Goal: Task Accomplishment & Management: Use online tool/utility

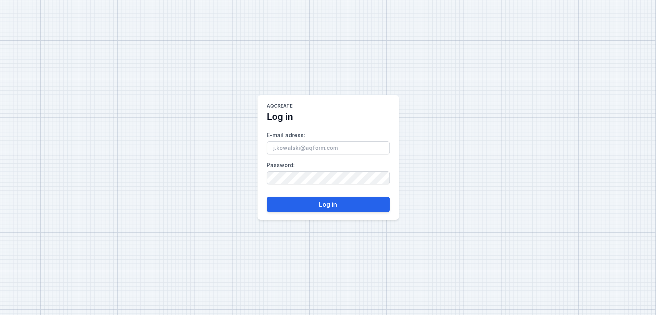
click at [294, 144] on input "E-mail adress :" at bounding box center [328, 147] width 123 height 13
type input "[EMAIL_ADDRESS][DOMAIN_NAME]"
click at [335, 165] on label "Password :" at bounding box center [328, 171] width 123 height 25
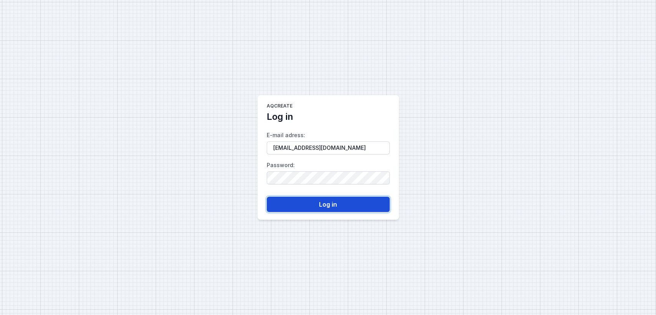
click at [303, 200] on button "Log in" at bounding box center [328, 204] width 123 height 15
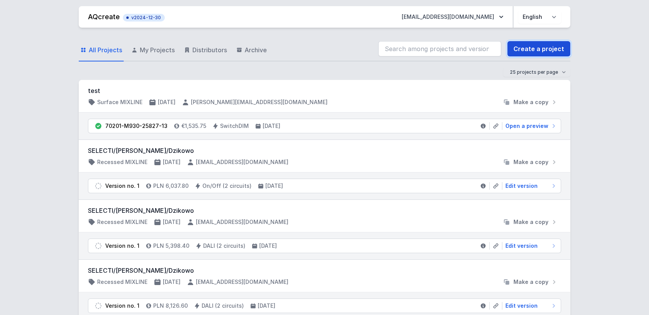
click at [542, 51] on link "Create a project" at bounding box center [538, 48] width 63 height 15
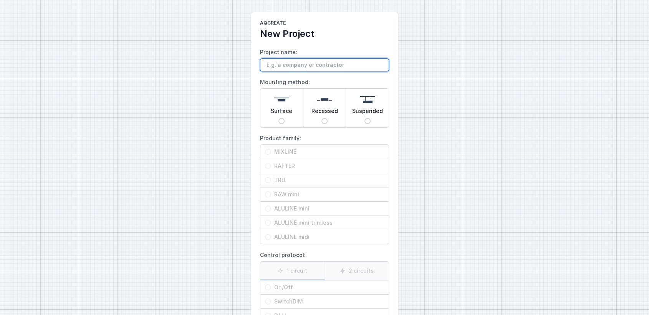
click at [278, 67] on input "Project name:" at bounding box center [324, 64] width 129 height 13
type input "xx"
click at [285, 106] on img at bounding box center [281, 99] width 15 height 15
click at [285, 118] on input "Surface" at bounding box center [281, 121] width 6 height 6
radio input "true"
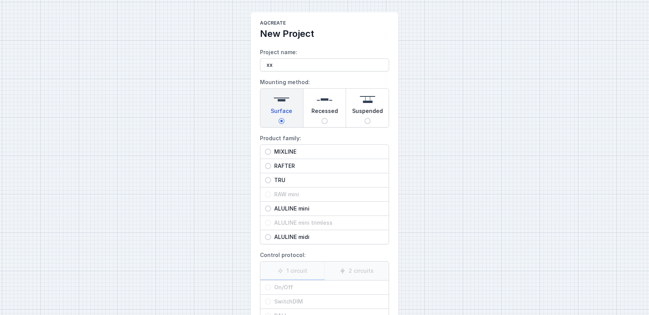
click at [281, 151] on span "MIXLINE" at bounding box center [327, 152] width 113 height 8
click at [271, 151] on input "MIXLINE" at bounding box center [268, 152] width 6 height 6
radio input "true"
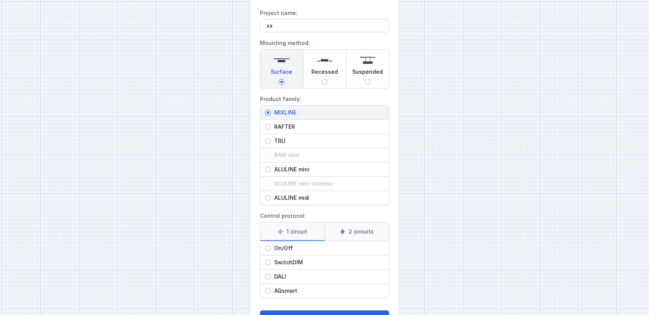
scroll to position [69, 0]
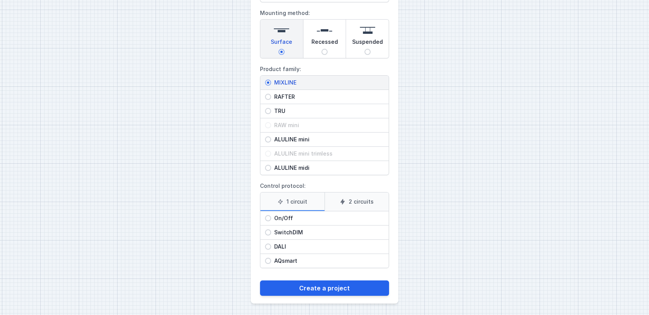
click at [307, 215] on span "On/Off" at bounding box center [327, 218] width 113 height 8
click at [271, 215] on input "On/Off" at bounding box center [268, 218] width 6 height 6
radio input "true"
click at [300, 244] on span "DALI" at bounding box center [327, 247] width 113 height 8
click at [271, 244] on input "DALI" at bounding box center [268, 247] width 6 height 6
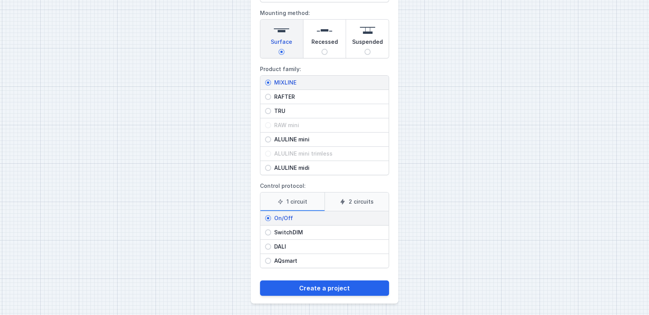
radio input "true"
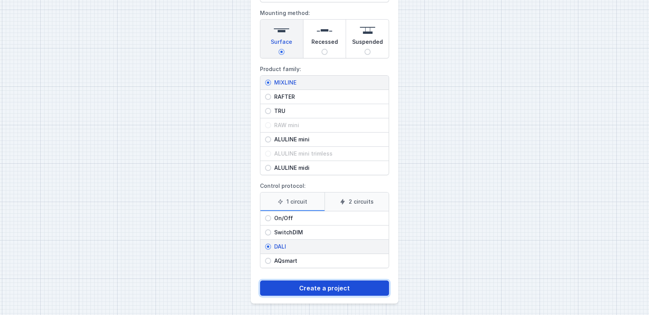
click at [306, 286] on button "Create a project" at bounding box center [324, 287] width 129 height 15
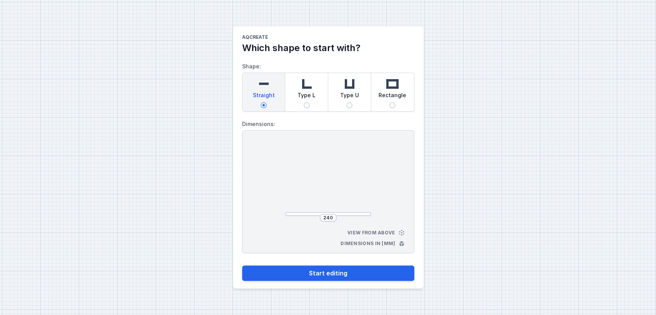
click at [301, 85] on img at bounding box center [306, 83] width 15 height 15
click at [303, 102] on input "Type L" at bounding box center [306, 105] width 6 height 6
radio input "true"
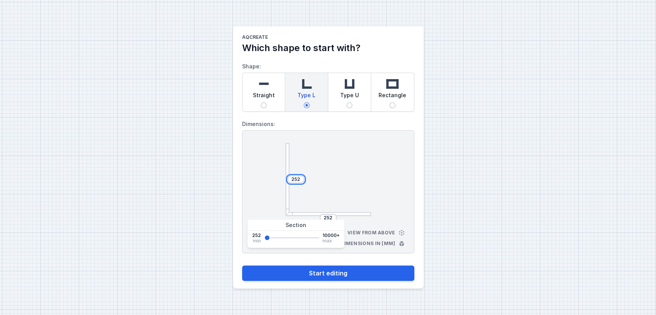
drag, startPoint x: 300, startPoint y: 180, endPoint x: 258, endPoint y: 189, distance: 43.0
click at [258, 189] on div "252 252 View from above Dimensions in [mm]" at bounding box center [328, 191] width 172 height 123
type input "4500"
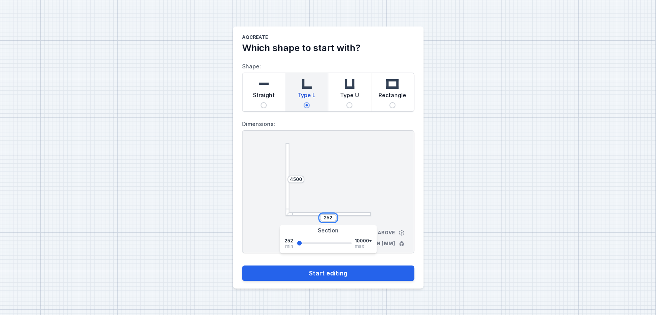
drag, startPoint x: 333, startPoint y: 215, endPoint x: 311, endPoint y: 209, distance: 22.7
click at [311, 209] on div "4500 252" at bounding box center [327, 179] width 85 height 73
type input "2500"
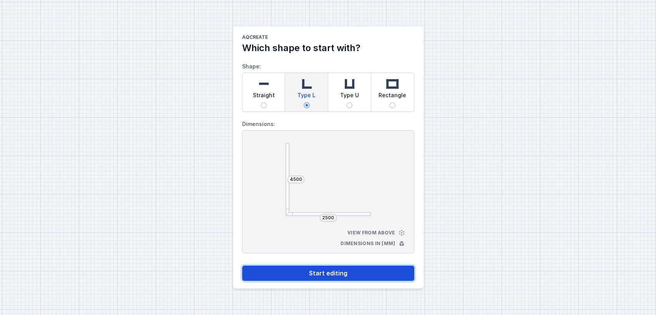
click at [340, 272] on button "Start editing" at bounding box center [328, 272] width 172 height 15
select select "4"
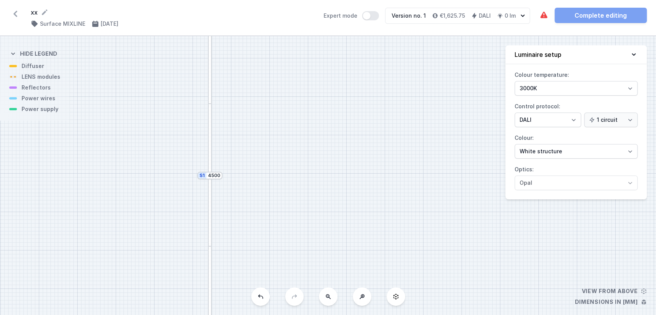
click at [329, 299] on button at bounding box center [328, 296] width 18 height 18
click at [329, 299] on div "S2 2500 S1 4500" at bounding box center [328, 175] width 656 height 279
drag, startPoint x: 303, startPoint y: 256, endPoint x: 266, endPoint y: 148, distance: 113.7
click at [266, 148] on div "S2 2500 S1 4500" at bounding box center [328, 175] width 656 height 279
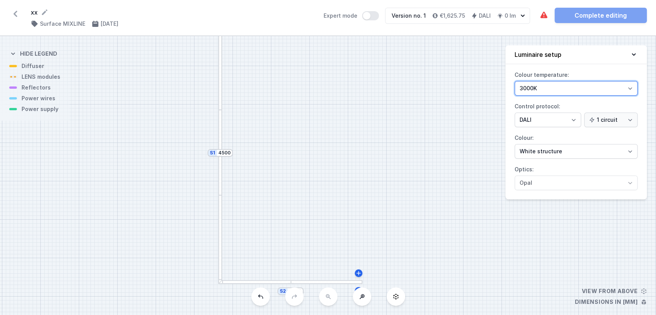
click at [570, 89] on select "3000K 4000K 2700K" at bounding box center [575, 88] width 123 height 15
click at [514, 81] on select "3000K 4000K 2700K" at bounding box center [575, 88] width 123 height 15
click at [553, 121] on select "On/Off SwitchDIM DALI AQsmart" at bounding box center [547, 120] width 66 height 15
click at [553, 120] on select "On/Off SwitchDIM DALI AQsmart" at bounding box center [547, 120] width 66 height 15
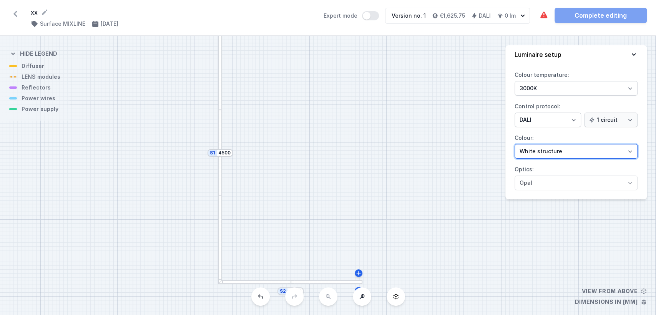
click at [563, 149] on select "White structure Black structure Gold structure Copper Gray Another colour (from…" at bounding box center [575, 151] width 123 height 15
click at [514, 144] on select "White structure Black structure Gold structure Copper Gray Another colour (from…" at bounding box center [575, 151] width 123 height 15
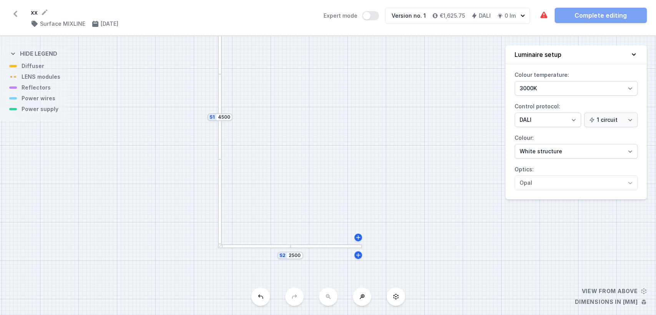
drag, startPoint x: 277, startPoint y: 232, endPoint x: 277, endPoint y: 198, distance: 34.2
click at [277, 198] on div "S2 2500 S1 4500" at bounding box center [328, 175] width 656 height 279
click at [220, 197] on div at bounding box center [220, 204] width 4 height 87
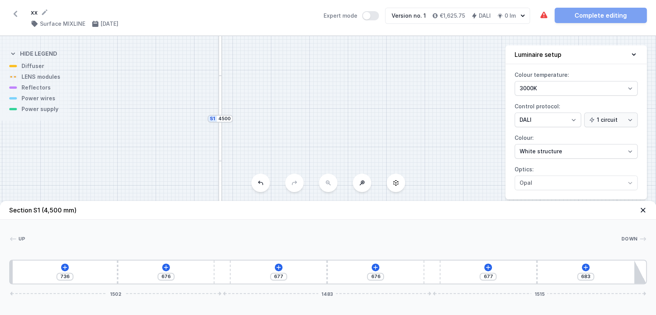
click at [118, 276] on div "736 676 677 676 677 683 1502 1483 1515" at bounding box center [327, 272] width 637 height 25
type input "754"
type input "658"
type input "797"
type input "615"
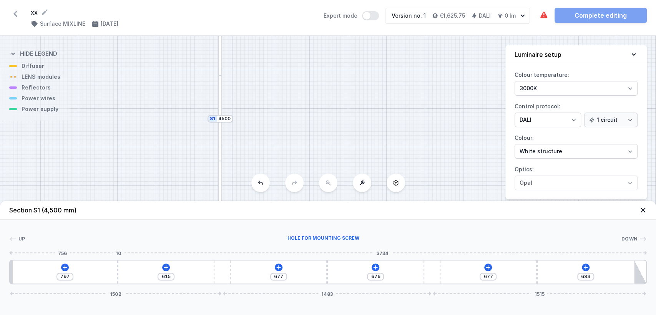
type input "831"
type input "581"
type input "890"
type input "522"
type input "920"
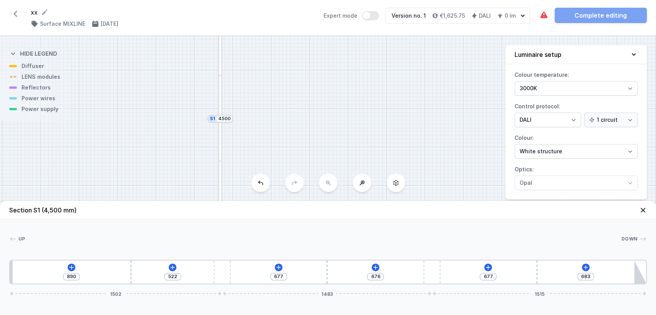
type input "492"
type input "955"
type input "457"
type input "1000"
type input "412"
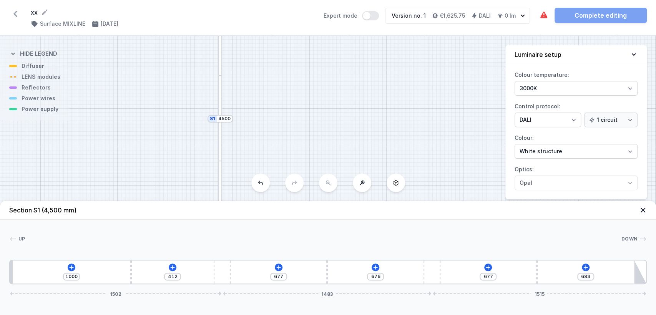
type input "1014"
type input "398"
type input "1033"
type input "379"
type input "1046"
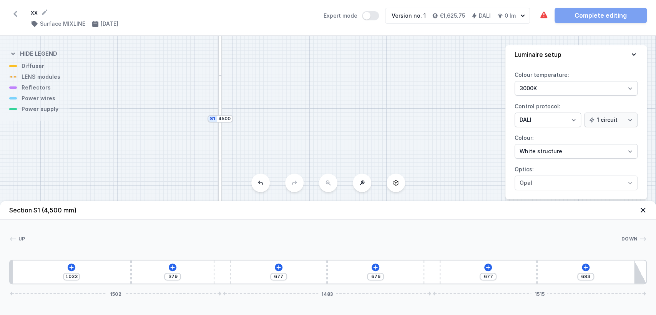
type input "366"
type input "1049"
type input "363"
type input "1051"
type input "361"
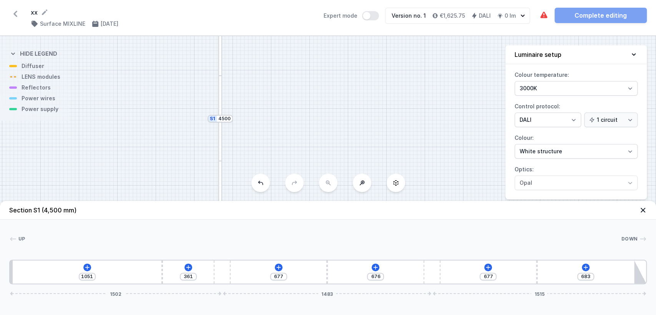
type input "998"
type input "414"
type input "874"
type input "538"
type input "802"
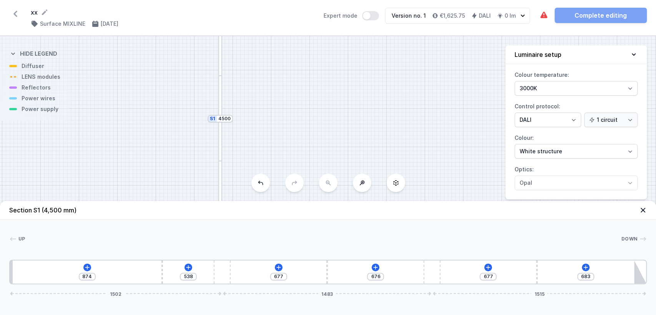
type input "610"
type input "740"
type input "672"
type input "684"
type input "728"
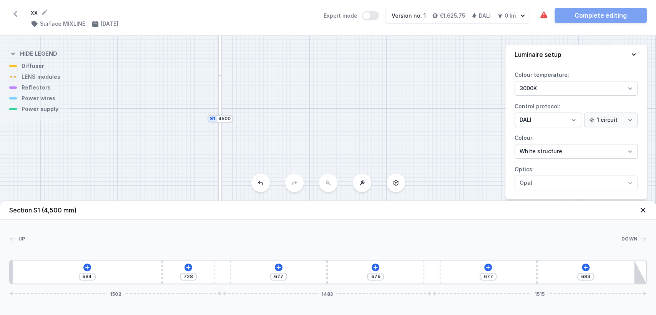
type input "660"
type input "752"
type input "636"
type input "776"
type input "614"
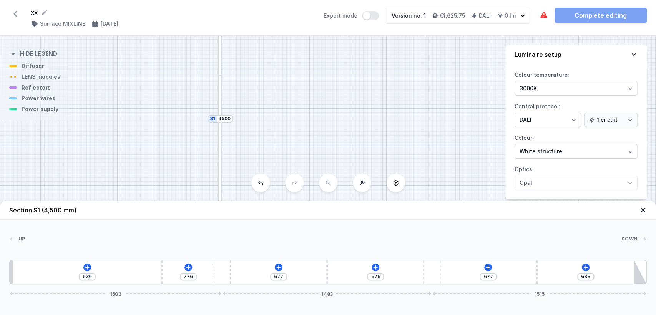
type input "798"
type input "612"
type input "800"
type input "609"
type input "803"
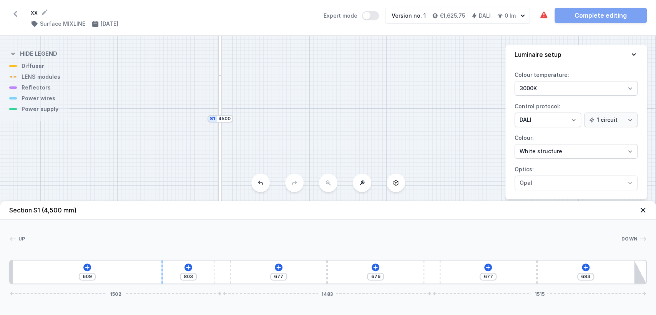
type input "601"
type input "811"
type input "609"
type input "803"
type input "654"
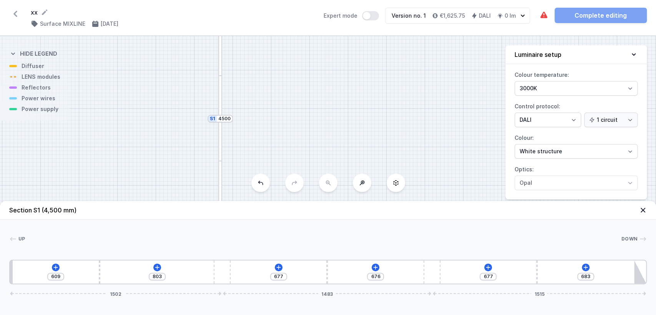
type input "758"
type input "762"
type input "650"
type input "842"
type input "570"
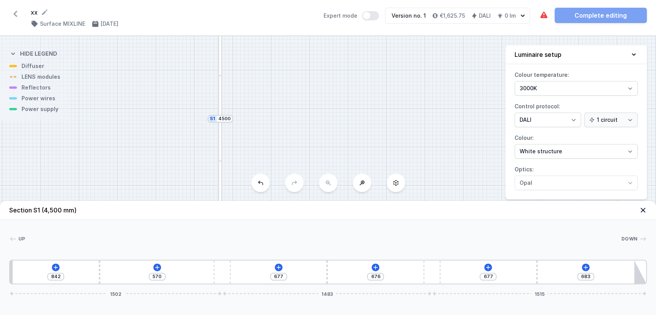
type input "901"
type input "511"
type input "931"
type input "481"
type input "933"
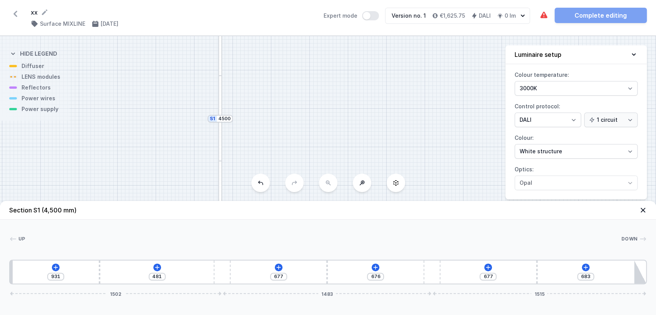
type input "479"
type input "936"
type input "476"
type input "931"
type input "481"
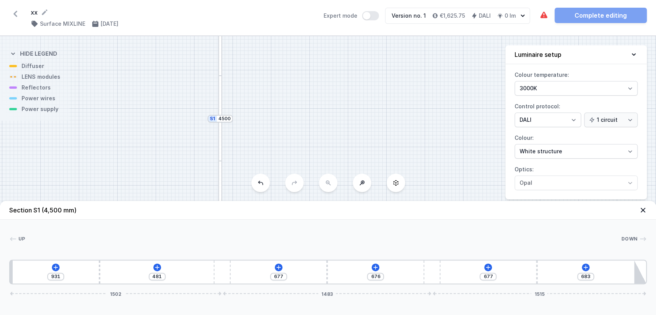
type input "818"
type input "594"
type input "719"
type input "693"
type input "638"
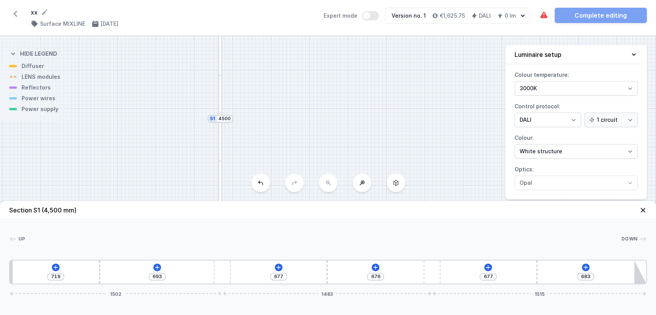
type input "774"
type input "539"
type input "873"
type input "494"
type input "918"
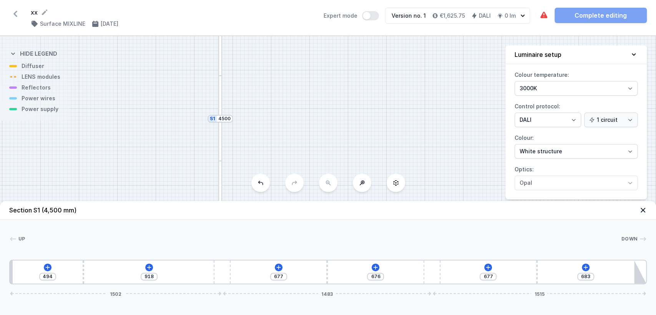
type input "459"
type input "953"
type input "448"
type input "964"
type input "445"
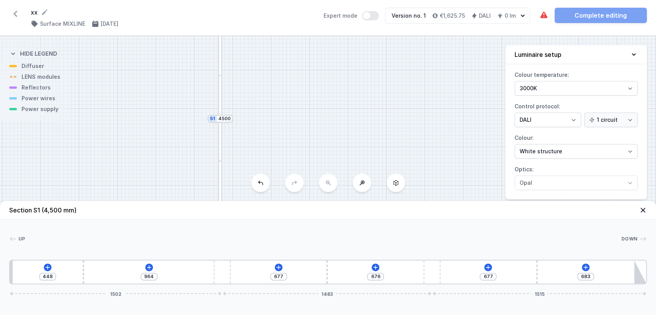
type input "967"
type input "477"
type input "935"
type input "604"
type input "808"
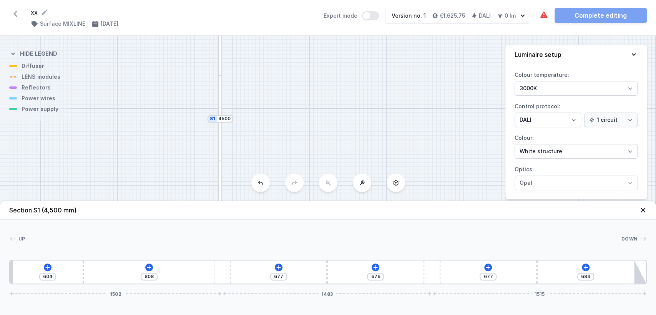
type input "703"
type input "709"
type input "786"
type input "626"
type input "805"
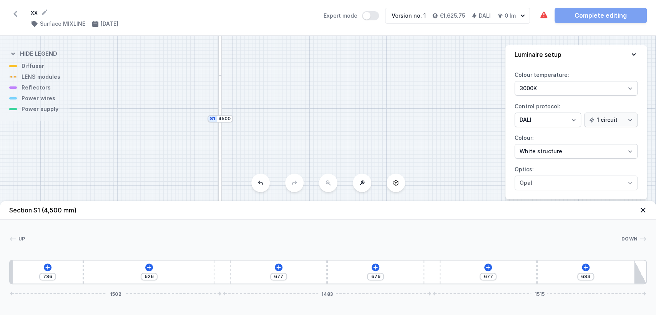
type input "607"
type input "807"
type input "605"
type input "810"
type input "602"
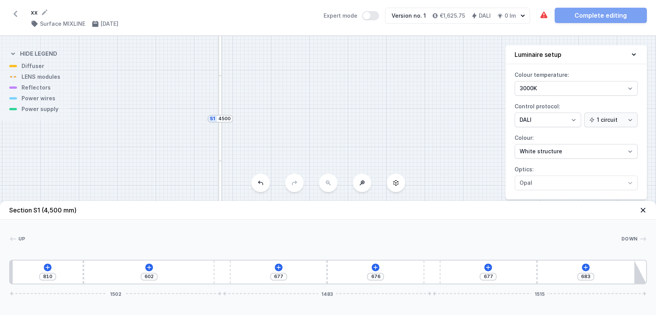
type input "781"
type input "631"
type input "716"
type input "696"
type input "622"
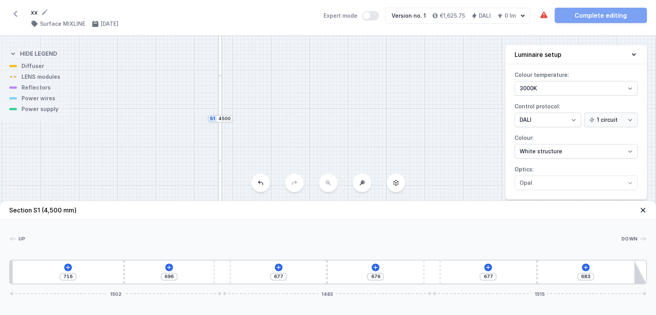
type input "790"
type input "507"
type input "905"
type input "488"
type input "924"
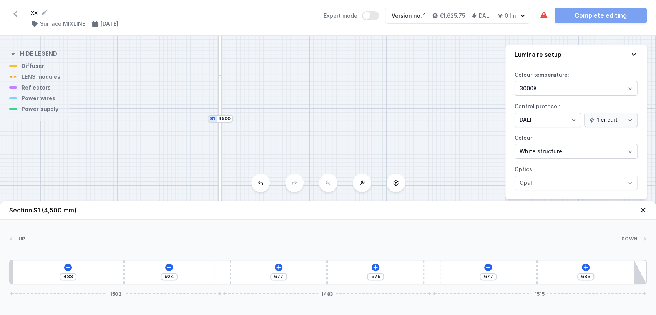
type input "477"
type input "935"
type input "475"
type input "937"
type input "595"
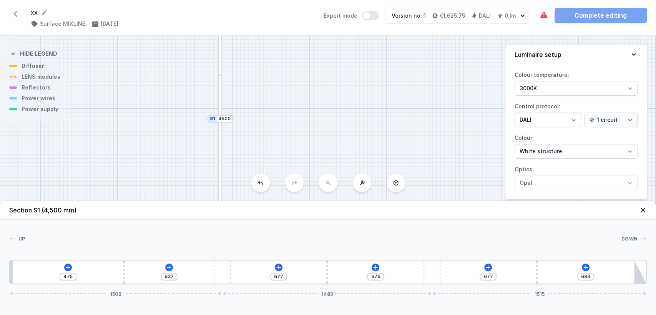
type input "817"
type input "660"
type input "752"
type input "708"
type input "704"
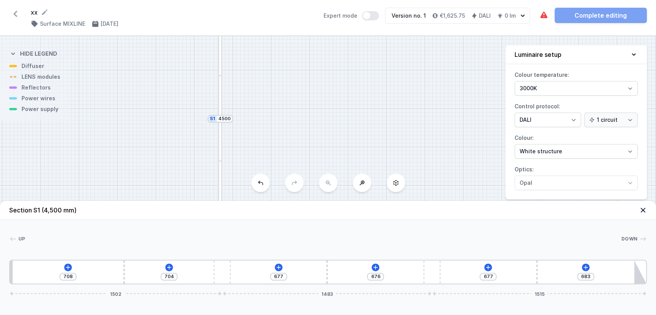
type input "746"
type input "666"
type input "764"
type input "648"
type input "767"
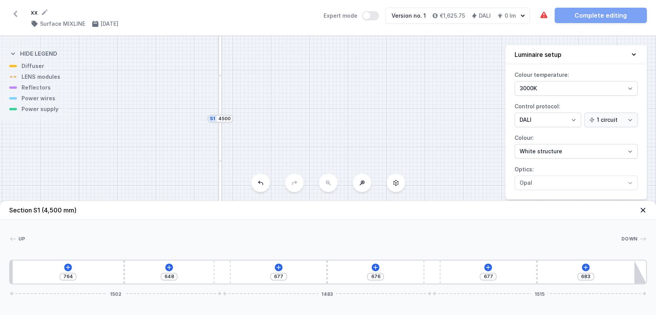
type input "645"
type input "738"
type input "674"
type input "679"
type input "733"
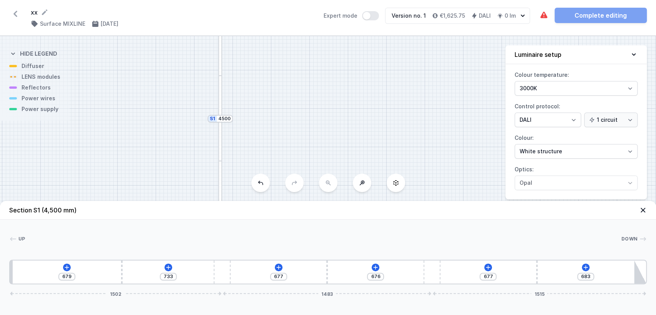
type input "590"
type input "822"
type input "561"
type input "851"
type input "555"
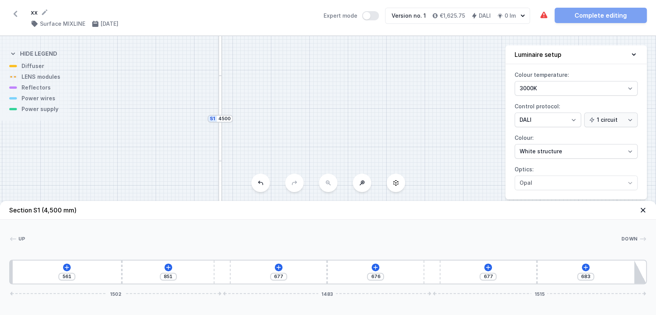
type input "857"
type input "553"
type input "859"
type input "595"
type input "817"
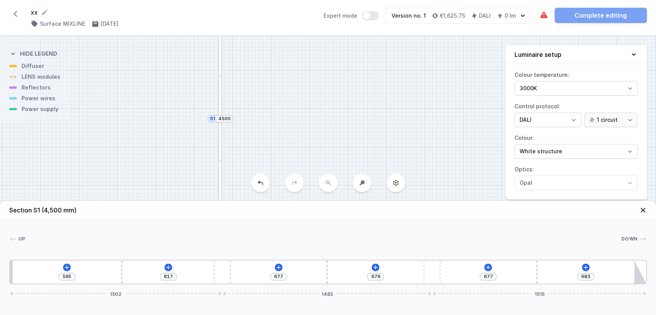
type input "652"
type input "760"
type input "719"
type input "693"
type input "789"
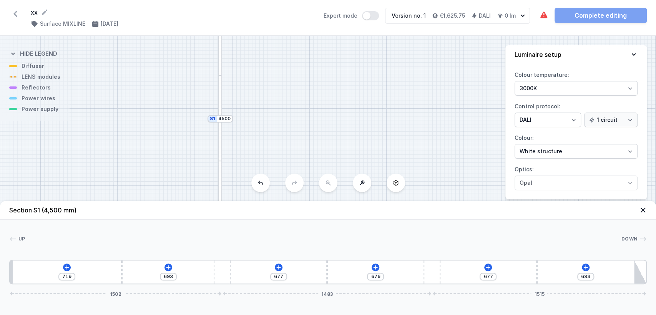
type input "623"
type input "866"
type input "546"
type input "877"
type input "535"
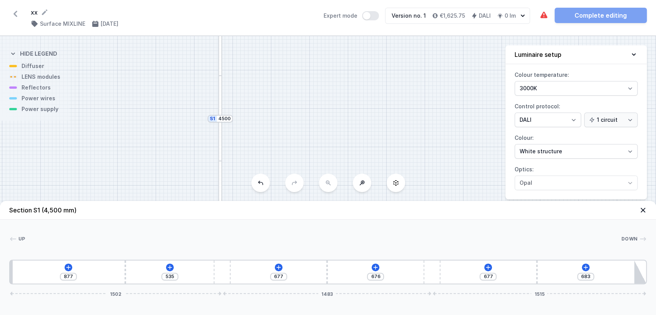
type input "823"
type input "589"
type input "767"
type input "645"
type input "716"
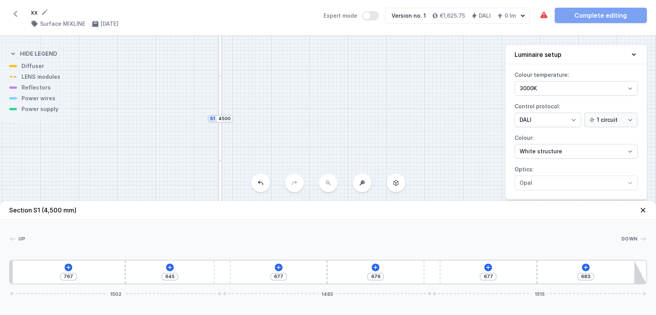
type input "696"
type input "695"
type input "717"
type input "687"
type input "725"
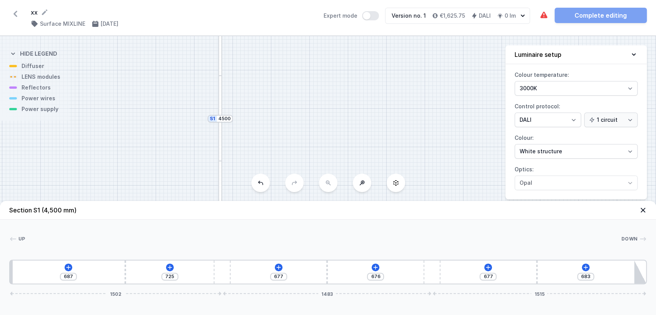
type input "684"
drag, startPoint x: 117, startPoint y: 275, endPoint x: 108, endPoint y: 262, distance: 16.1
click at [108, 262] on div "684 728 677 676 677 683 1502 1483 1515" at bounding box center [327, 272] width 637 height 25
type input "672"
type input "732"
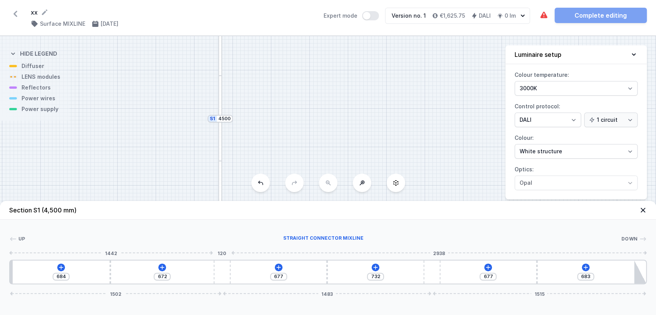
type input "739"
type input "665"
type input "774"
type input "630"
type input "801"
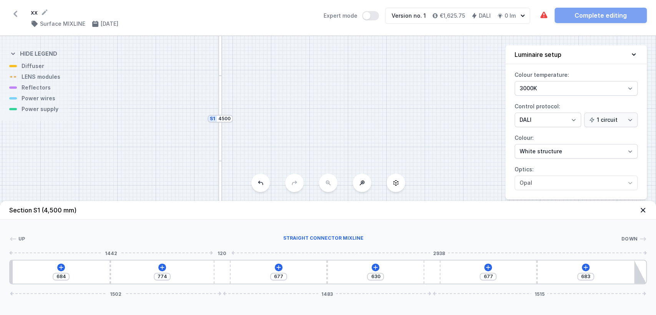
type input "603"
type input "823"
type input "581"
type input "860"
type input "544"
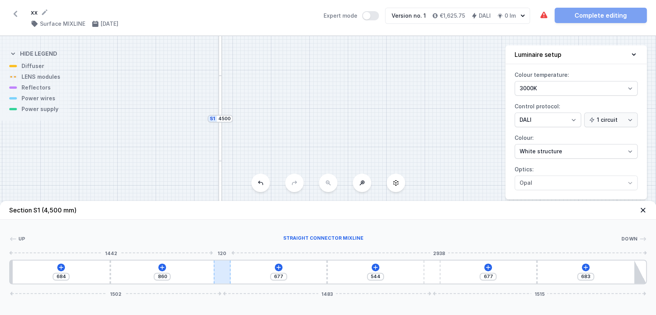
type input "887"
type input "517"
type input "919"
type input "1172"
type input "933"
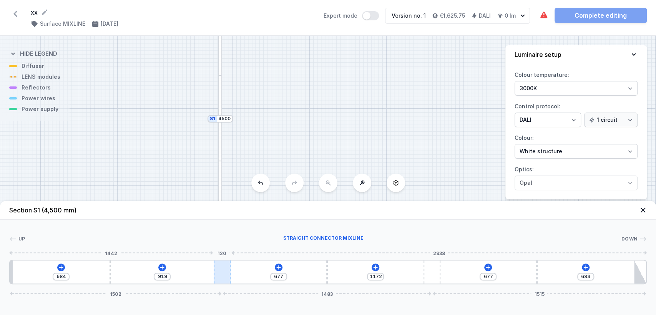
type input "1158"
type input "935"
type input "1156"
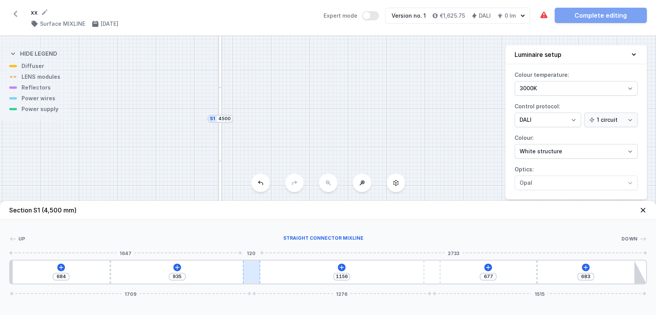
type input "930"
type input "1161"
type input "924"
type input "1167"
type input "882"
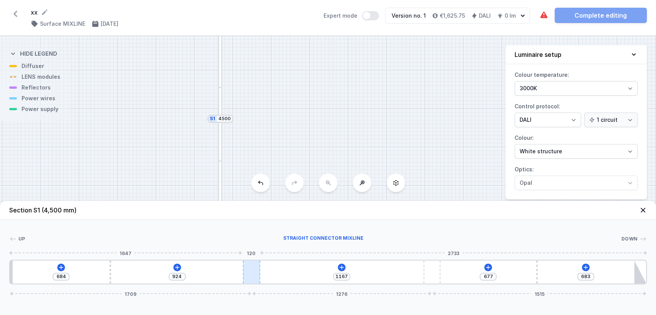
type input "599"
type input "836"
type input "645"
type input "785"
type input "696"
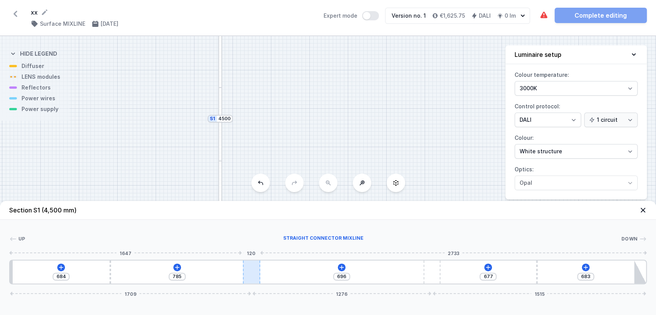
type input "721"
type input "760"
type input "694"
type input "787"
type input "672"
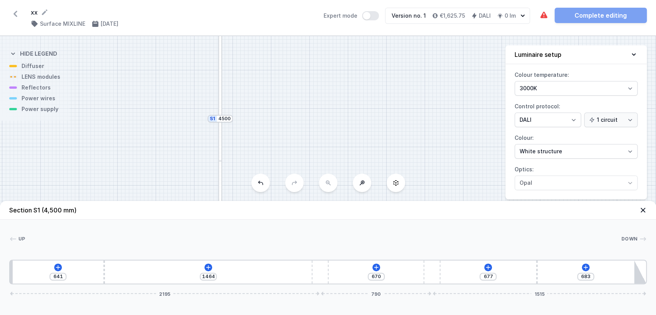
drag, startPoint x: 218, startPoint y: 274, endPoint x: 331, endPoint y: 240, distance: 118.0
click at [331, 240] on div "Up Down 1 2 3 3 2 4 641 1464 670 677 683 2195 790 1515 661 10 3051 10 768 20 21…" at bounding box center [328, 252] width 656 height 65
click at [207, 265] on icon at bounding box center [208, 267] width 6 height 6
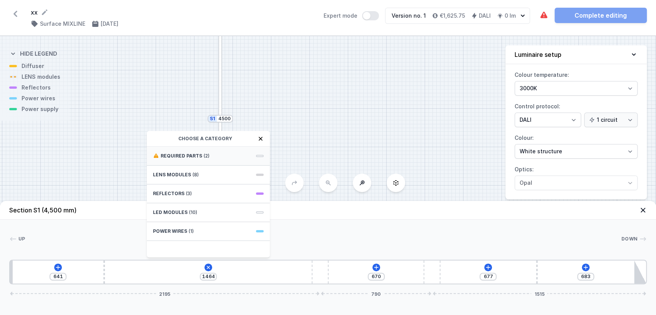
click at [168, 157] on span "Required parts" at bounding box center [181, 156] width 41 height 6
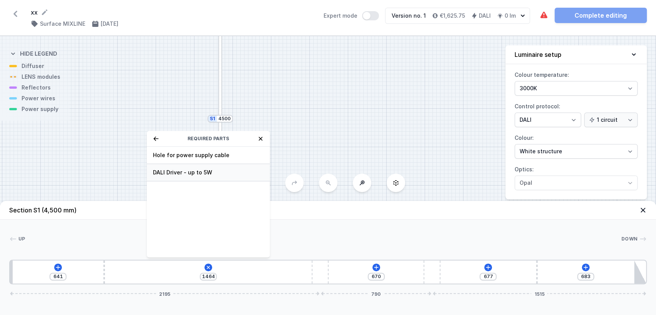
click at [185, 174] on span "DALI Driver - up to 5W" at bounding box center [208, 173] width 111 height 8
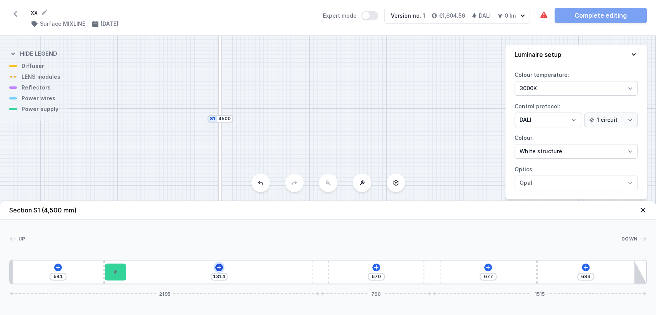
click at [220, 267] on icon at bounding box center [219, 267] width 4 height 4
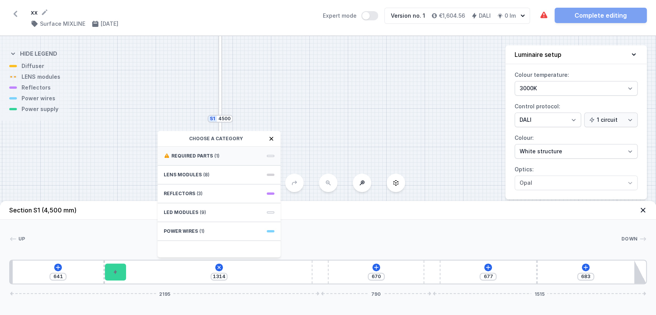
click at [187, 156] on span "Required parts" at bounding box center [191, 156] width 41 height 6
click at [190, 155] on span "Hole for power supply cable" at bounding box center [219, 155] width 111 height 8
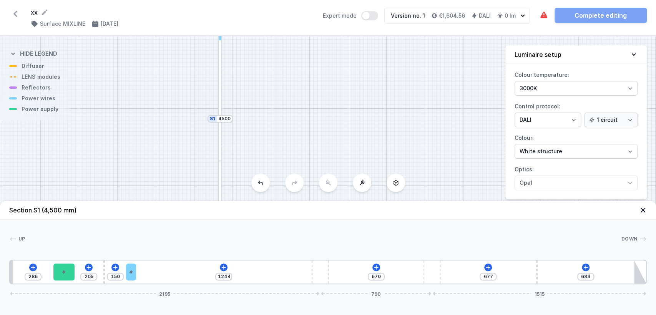
drag, startPoint x: 122, startPoint y: 273, endPoint x: 68, endPoint y: 292, distance: 57.1
click at [68, 284] on div "286 205 150 1244 670 677 683 2195 790 1515" at bounding box center [327, 272] width 637 height 25
click at [224, 266] on icon at bounding box center [223, 267] width 6 height 6
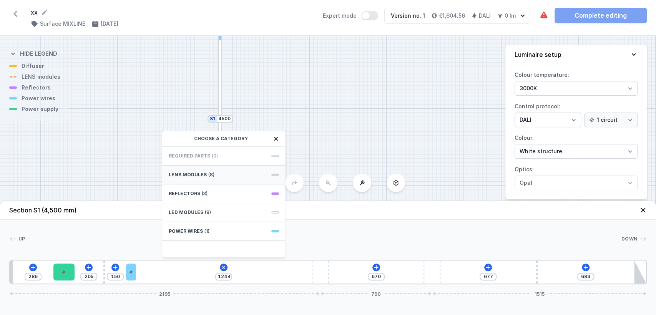
click at [205, 176] on div "LENS modules (8)" at bounding box center [223, 175] width 123 height 19
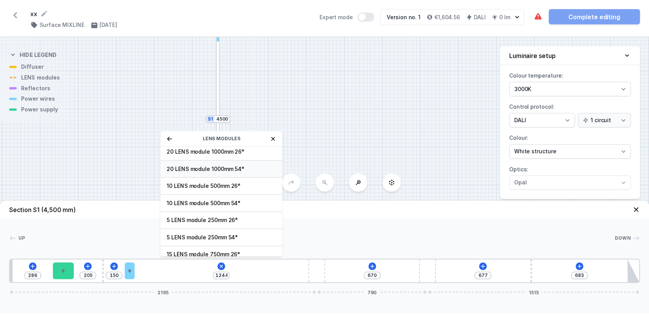
scroll to position [27, 0]
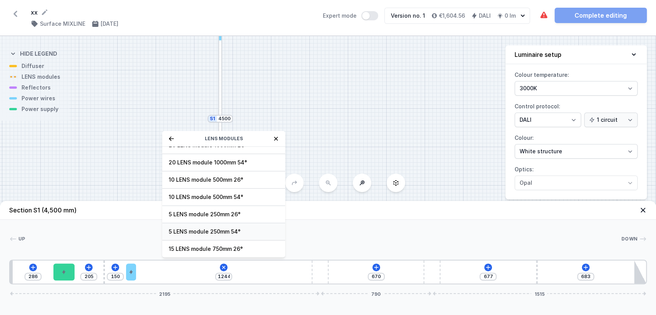
click at [216, 225] on div "5 LENS module 250mm 54°" at bounding box center [223, 231] width 123 height 17
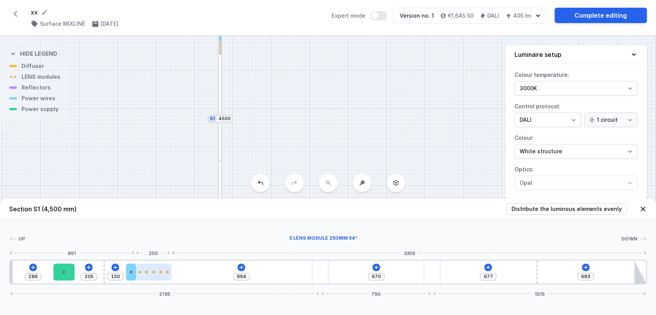
click at [152, 276] on div at bounding box center [153, 271] width 35 height 17
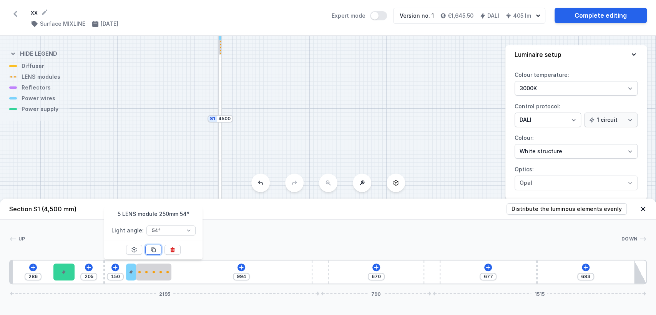
click at [152, 246] on button at bounding box center [153, 250] width 16 height 10
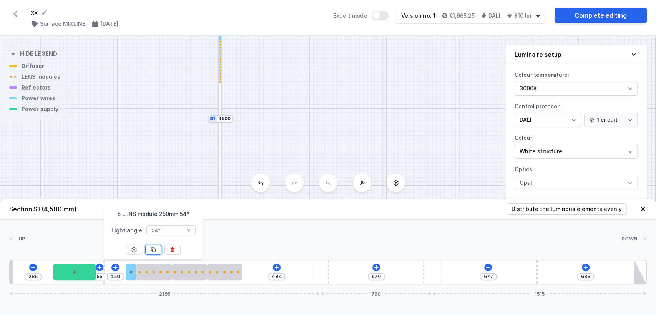
click at [152, 246] on button at bounding box center [153, 250] width 16 height 10
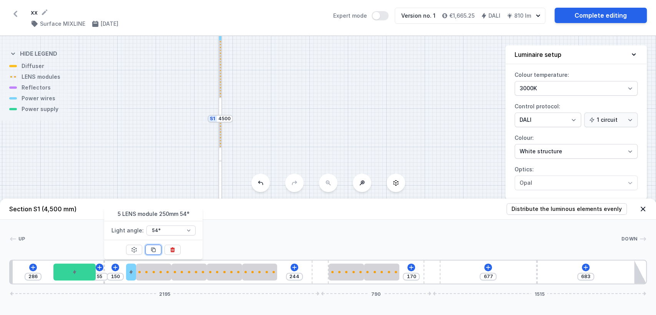
click at [152, 246] on button at bounding box center [153, 250] width 16 height 10
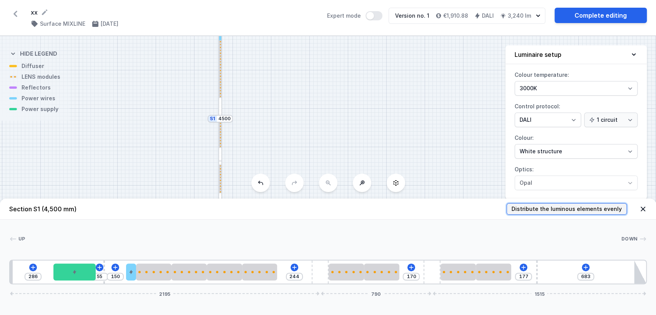
click at [544, 212] on span "Distribute the luminous elements evenly" at bounding box center [566, 209] width 110 height 8
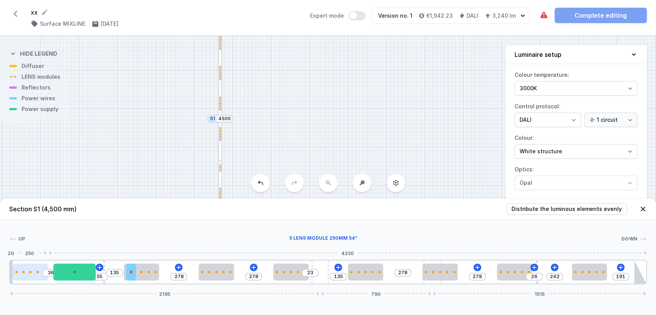
drag, startPoint x: 50, startPoint y: 274, endPoint x: 14, endPoint y: 280, distance: 36.2
click at [14, 280] on div at bounding box center [30, 271] width 35 height 17
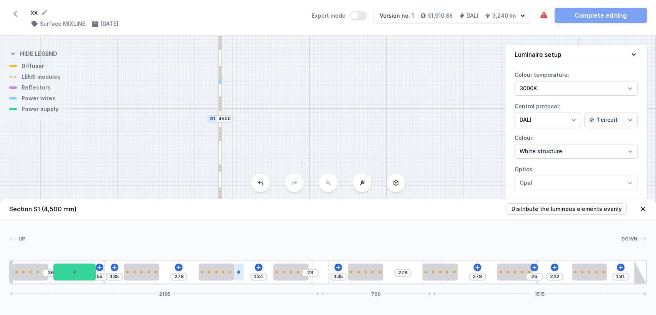
drag, startPoint x: 129, startPoint y: 274, endPoint x: 247, endPoint y: 271, distance: 118.7
drag, startPoint x: 445, startPoint y: 275, endPoint x: 472, endPoint y: 280, distance: 27.3
click at [472, 280] on div at bounding box center [457, 271] width 35 height 17
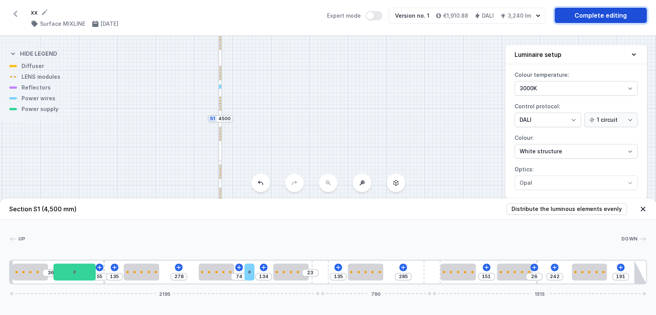
click at [578, 8] on link "Complete editing" at bounding box center [600, 15] width 92 height 15
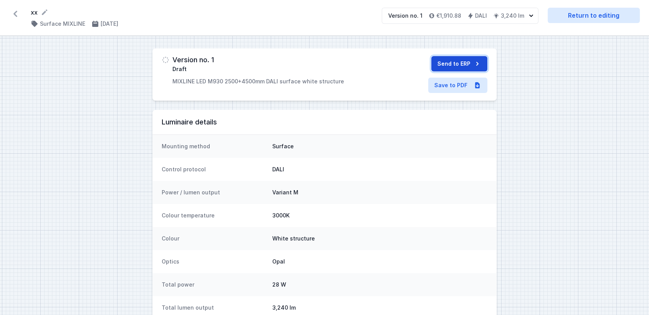
click at [446, 60] on button "Send to ERP" at bounding box center [459, 63] width 56 height 15
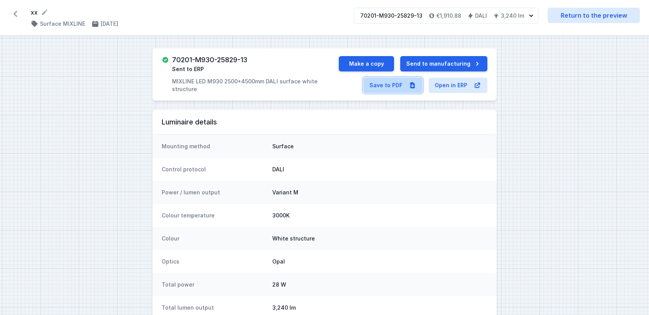
click at [399, 84] on link "Save to PDF" at bounding box center [392, 85] width 59 height 15
